Goal: Task Accomplishment & Management: Use online tool/utility

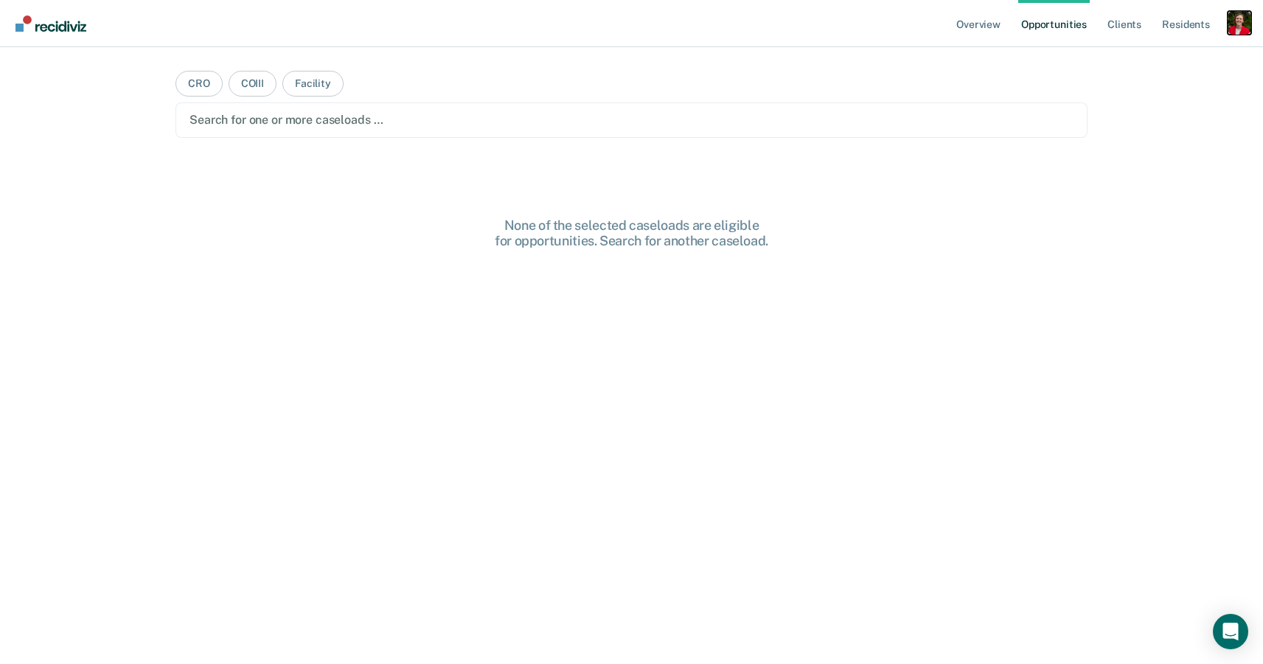
click at [1241, 23] on div "Profile dropdown button" at bounding box center [1240, 23] width 24 height 24
click at [1138, 62] on link "Profile" at bounding box center [1180, 60] width 119 height 13
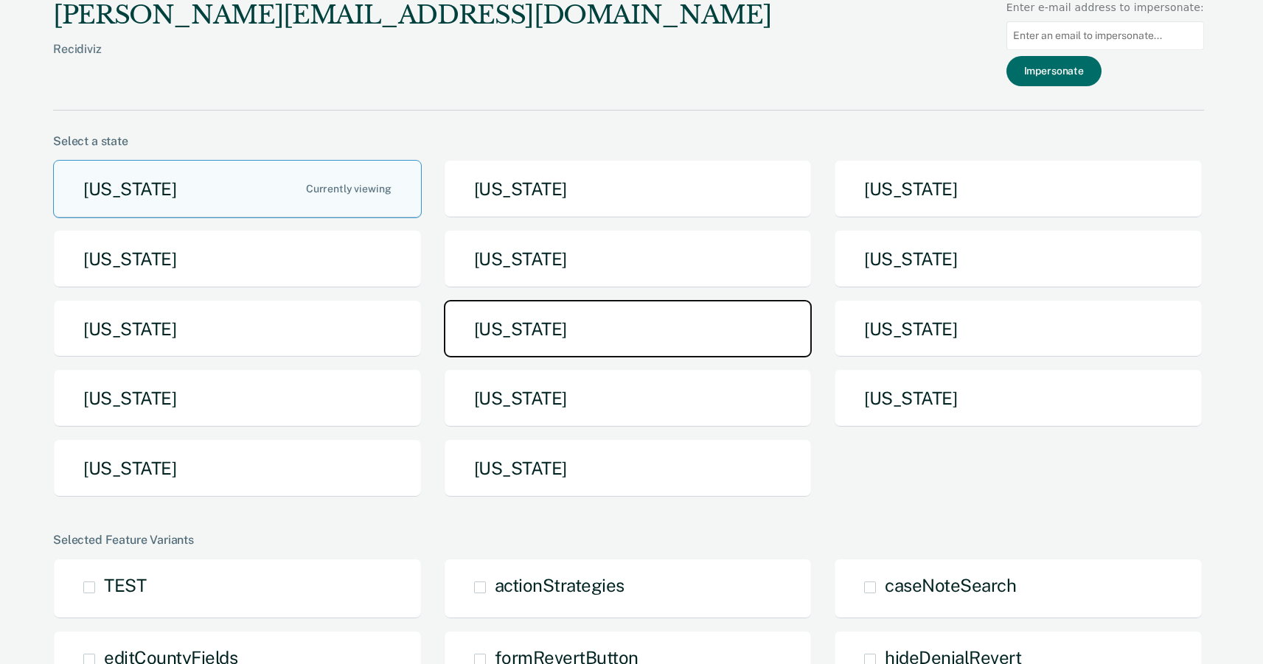
click at [495, 330] on button "[US_STATE]" at bounding box center [628, 329] width 369 height 58
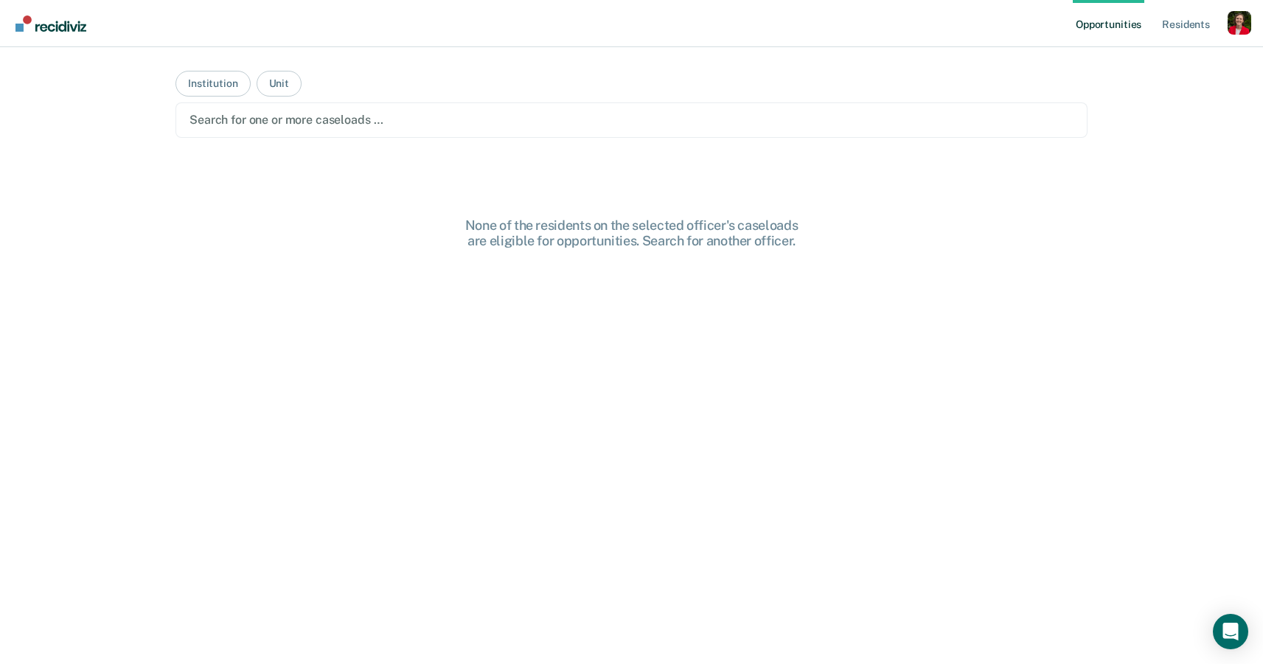
click at [381, 127] on div at bounding box center [632, 119] width 884 height 17
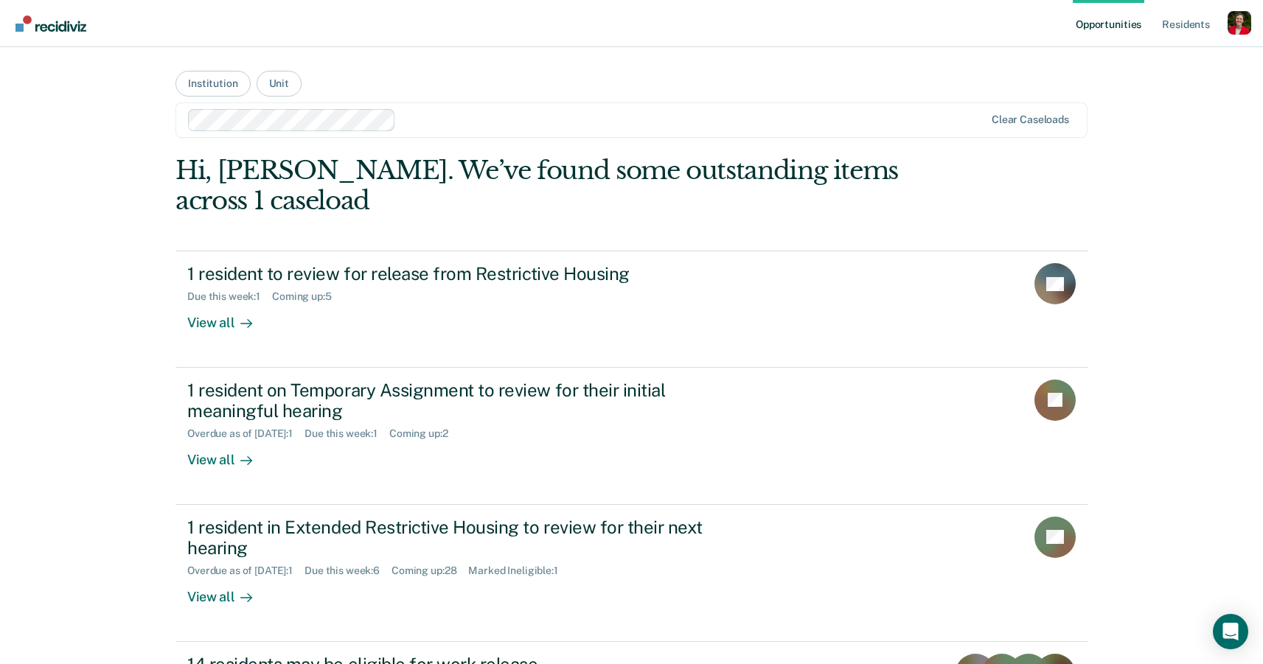
scroll to position [209, 0]
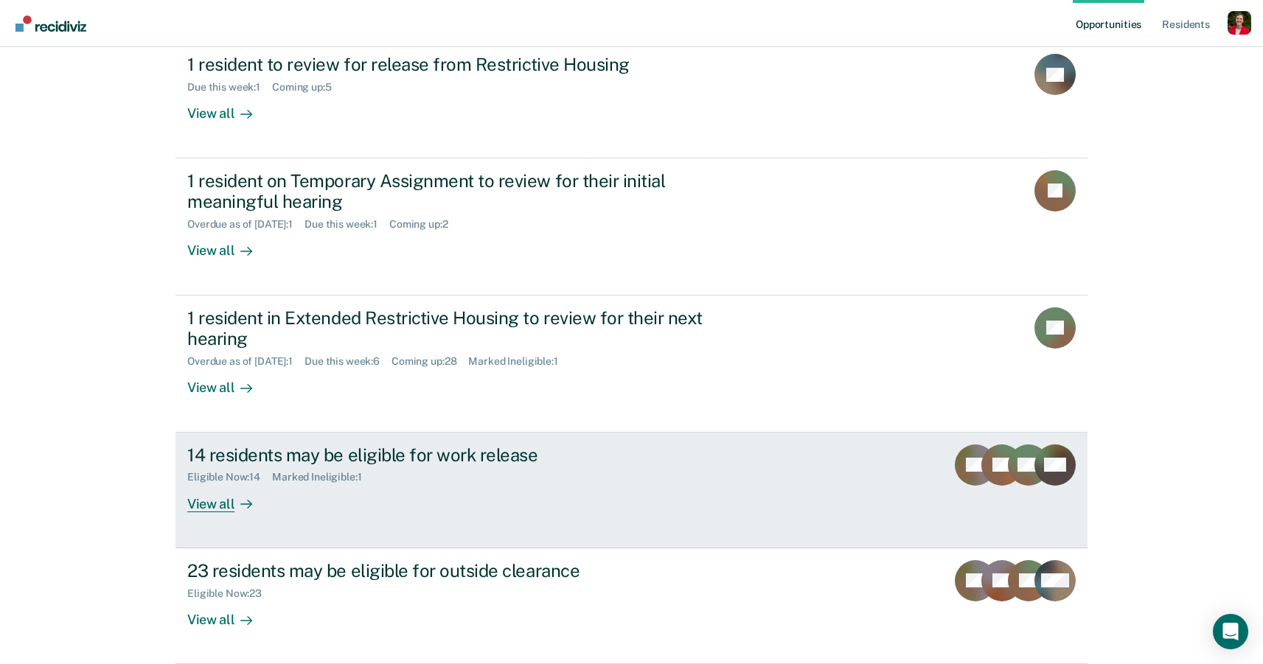
click at [357, 503] on div "14 residents may be eligible for work release Eligible Now : 14 Marked Ineligib…" at bounding box center [463, 479] width 553 height 68
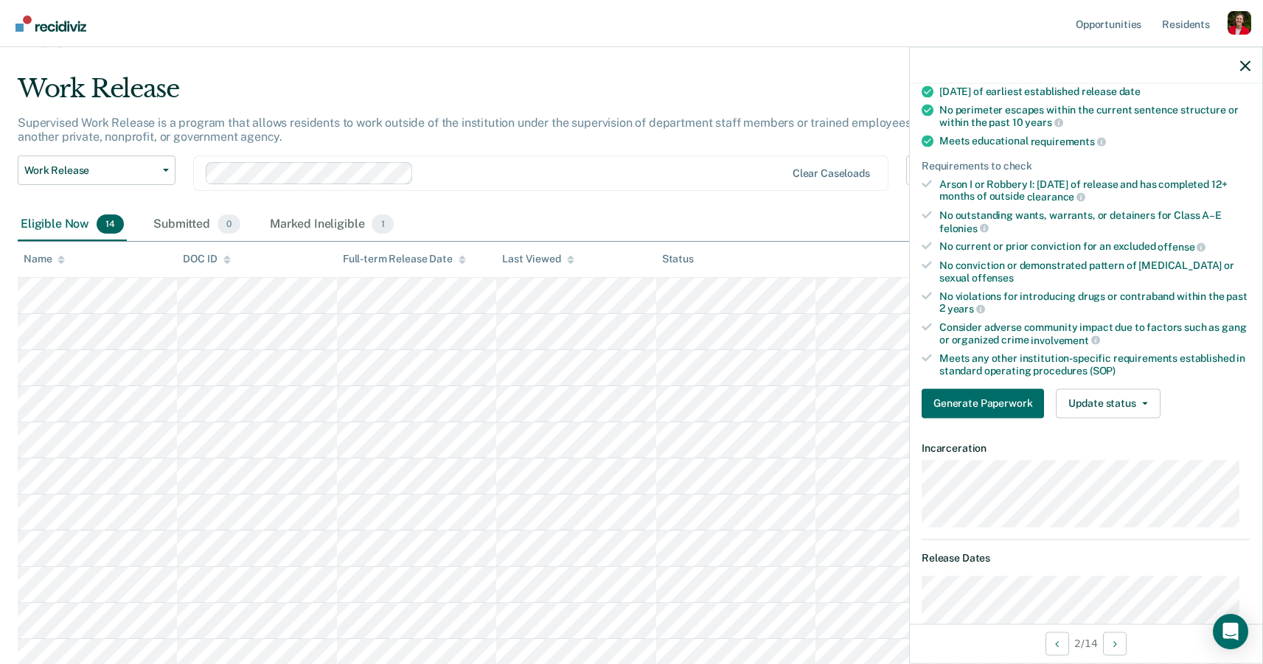
scroll to position [151, 0]
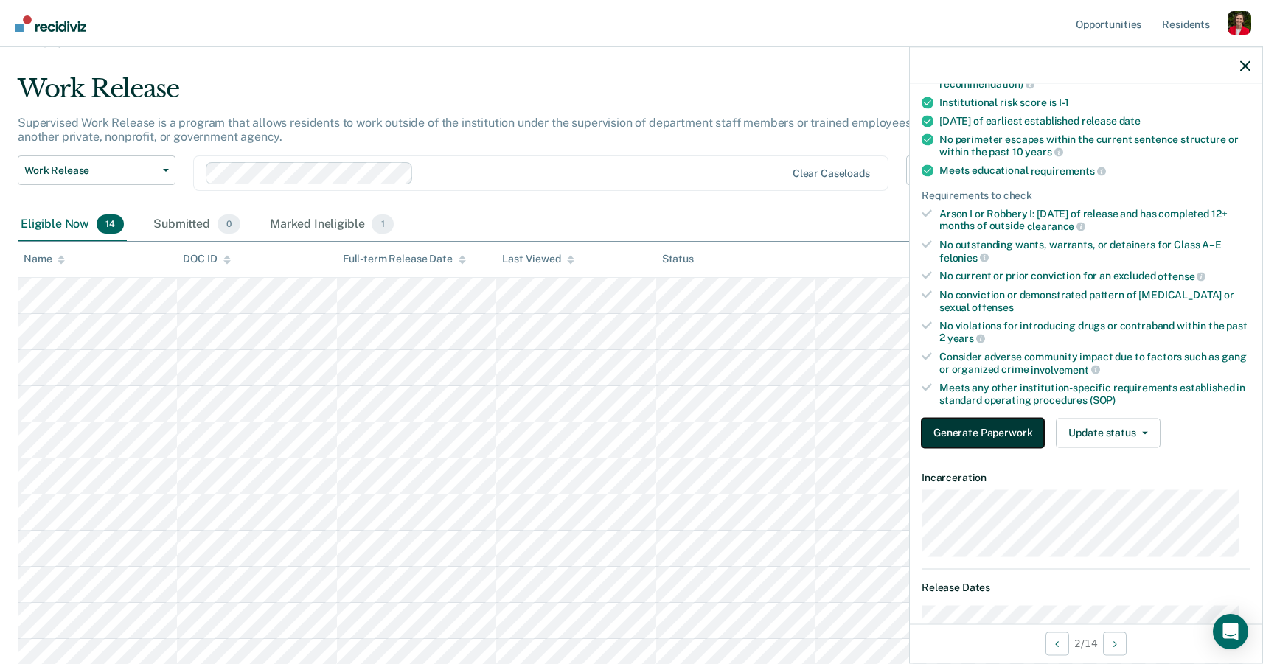
click at [988, 424] on button "Generate Paperwork" at bounding box center [983, 432] width 122 height 29
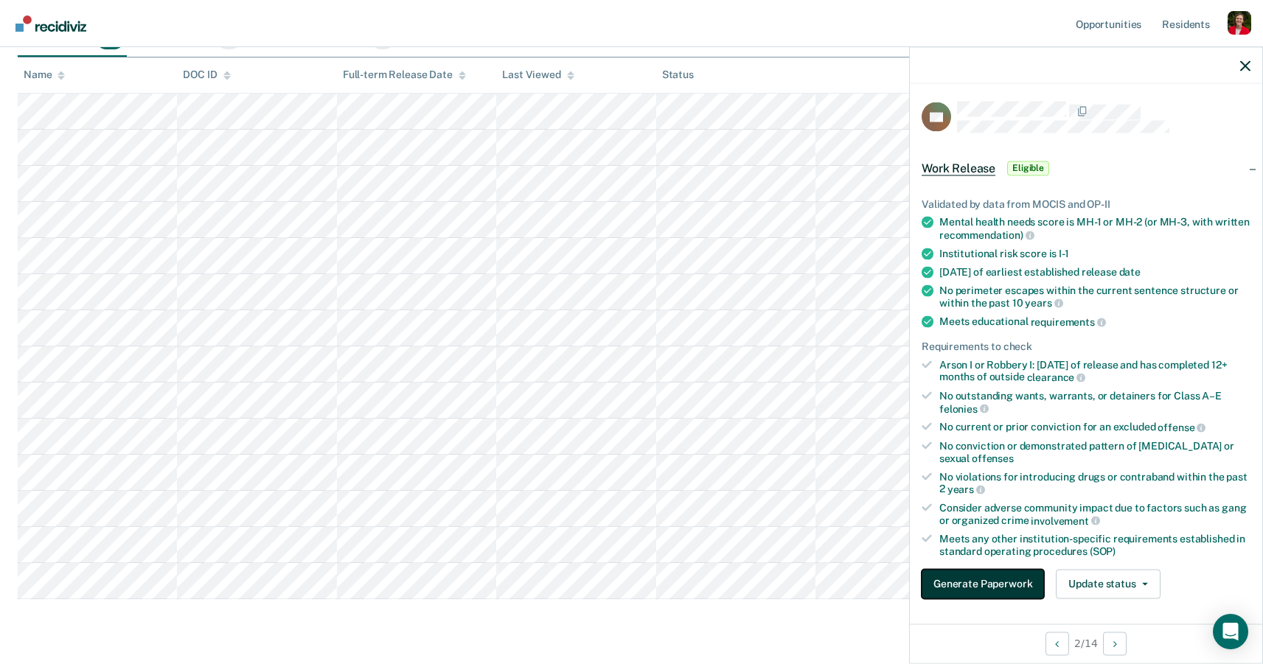
scroll to position [203, 0]
